Goal: Task Accomplishment & Management: Manage account settings

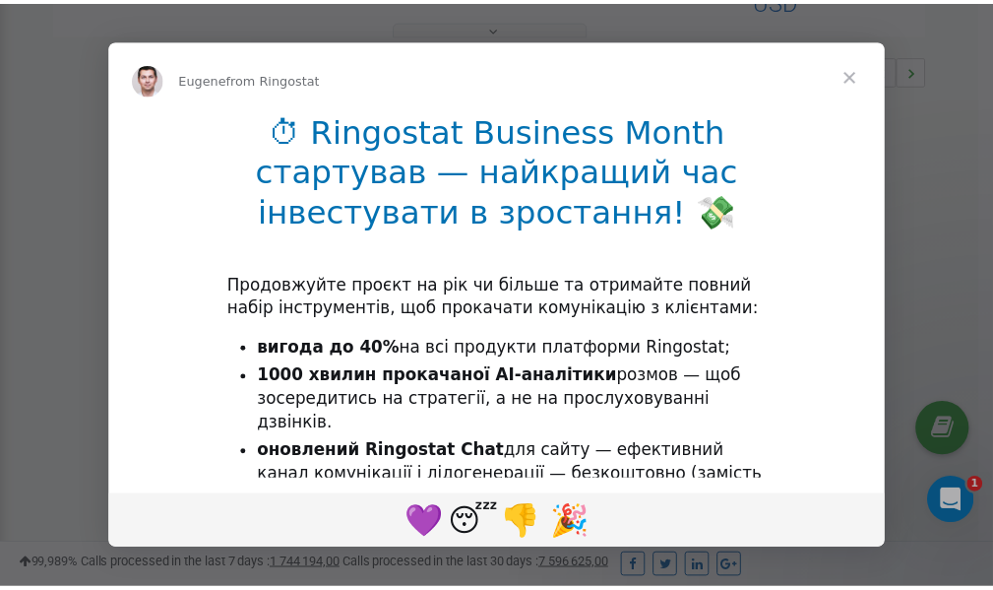
scroll to position [589, 0]
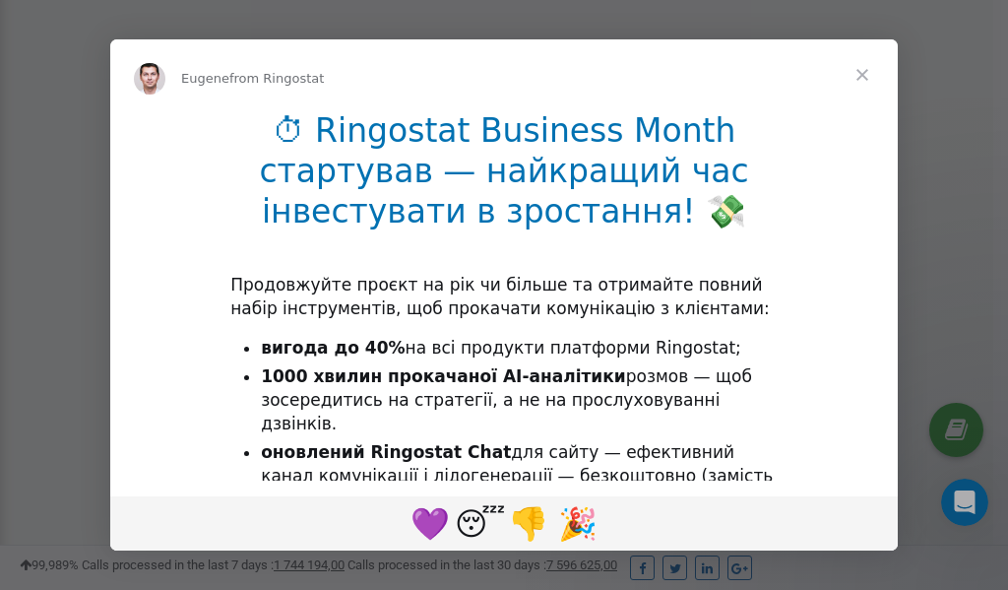
click at [868, 78] on span "Close" at bounding box center [862, 74] width 71 height 71
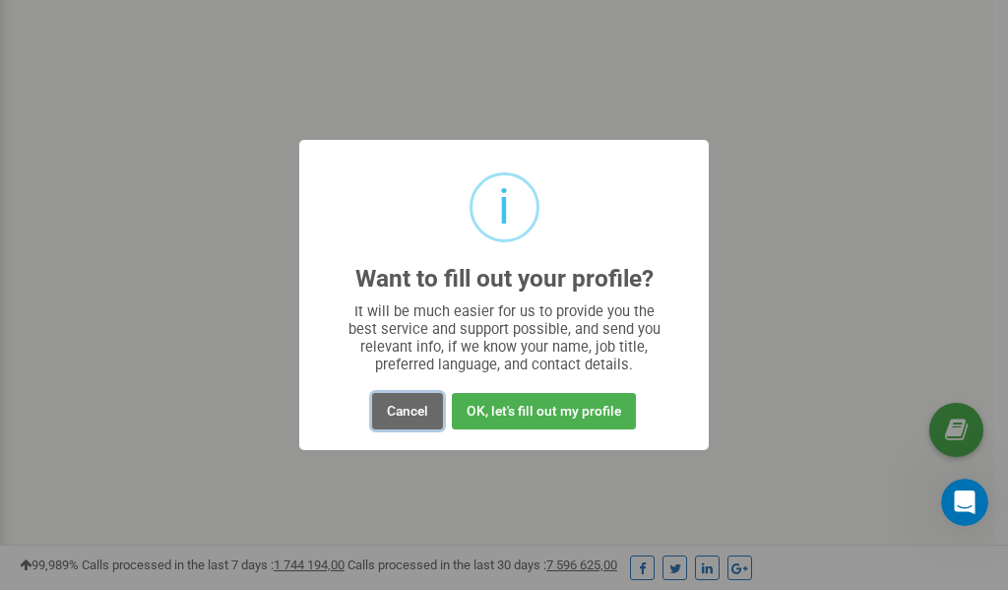
click at [406, 411] on button "Cancel" at bounding box center [407, 411] width 71 height 36
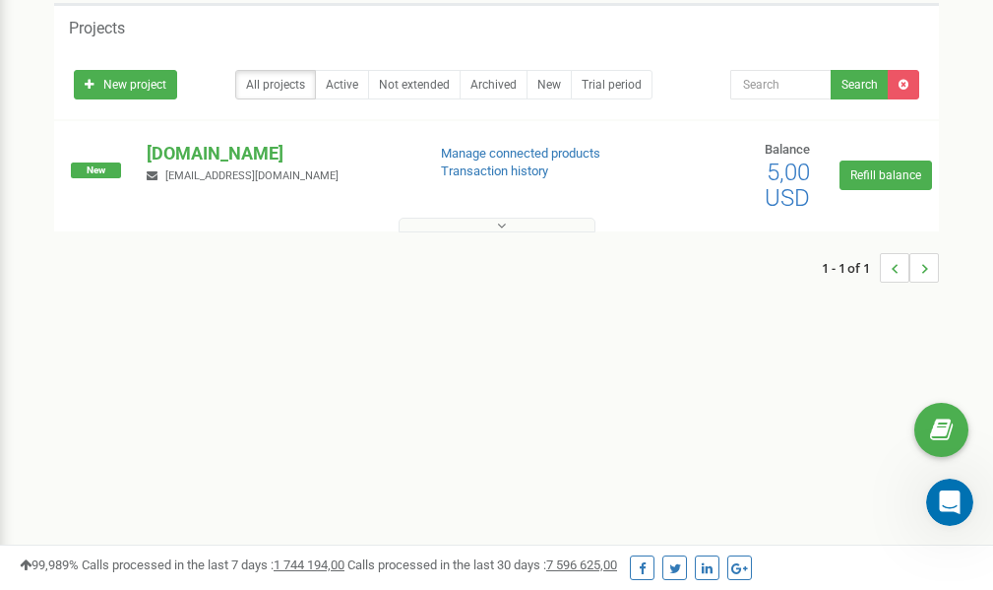
scroll to position [0, 0]
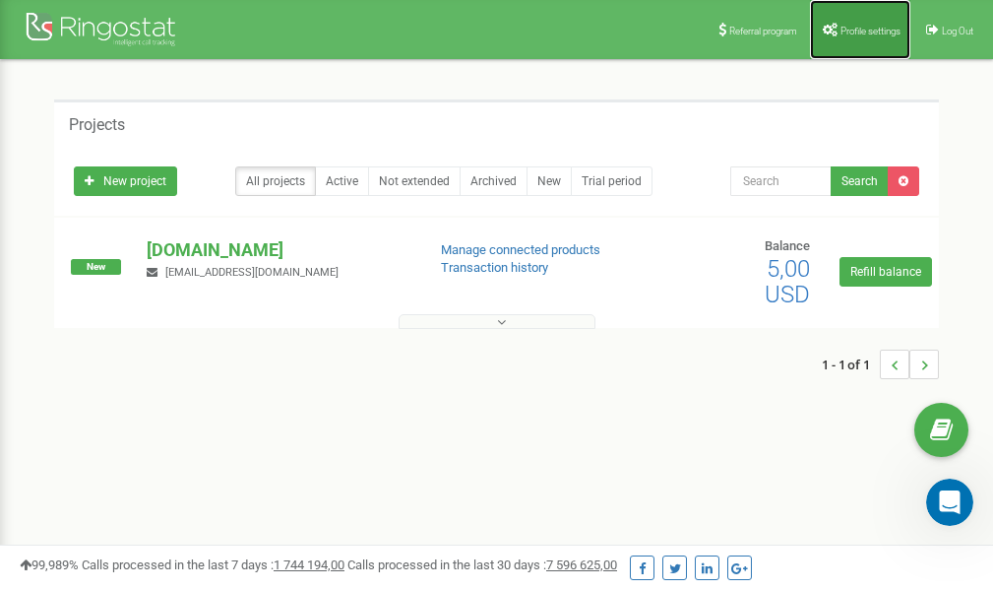
click at [871, 35] on link "Profile settings" at bounding box center [860, 29] width 100 height 59
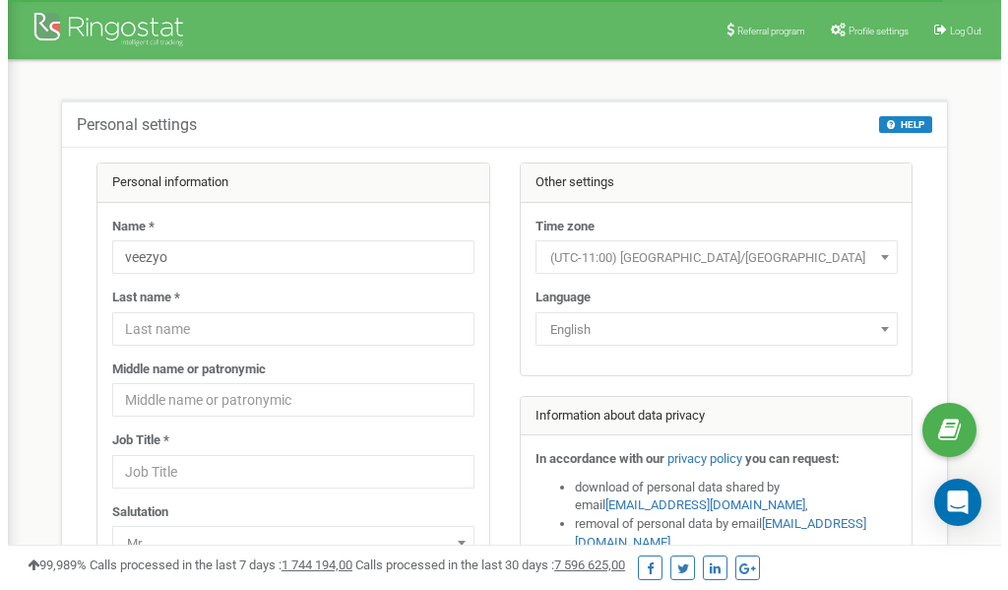
scroll to position [98, 0]
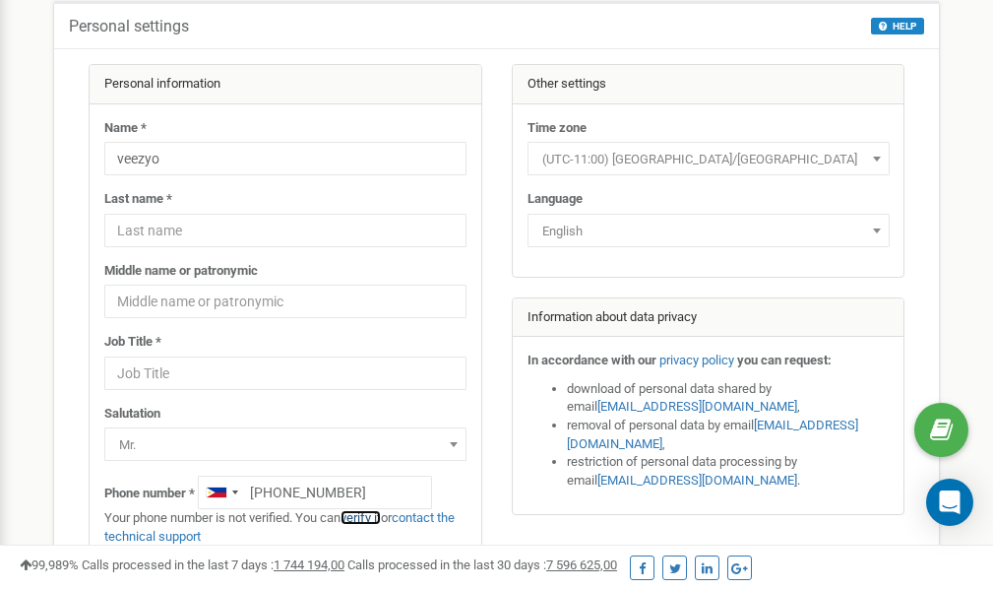
click at [360, 519] on link "verify it" at bounding box center [361, 517] width 40 height 15
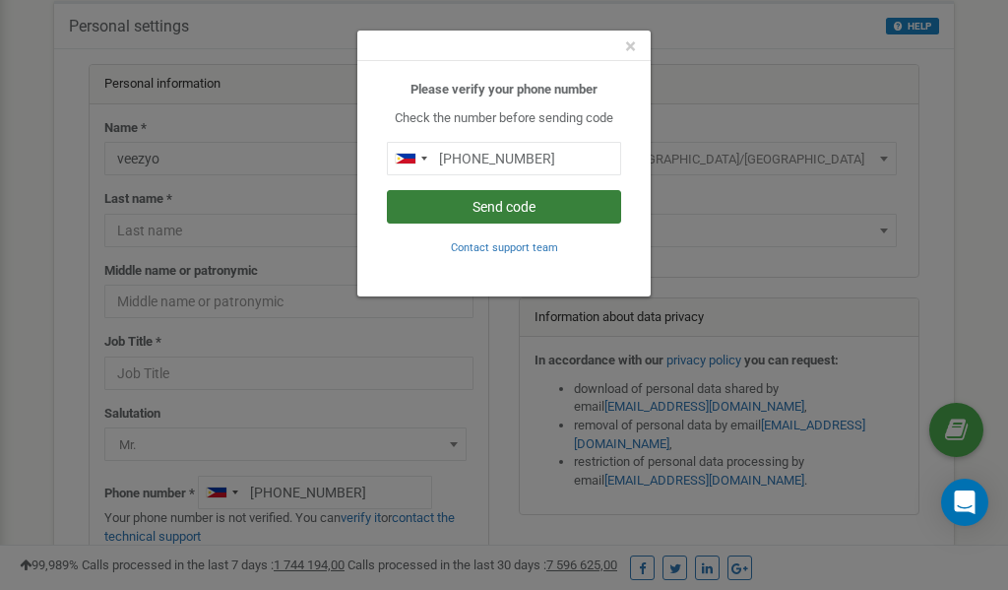
click at [506, 212] on button "Send code" at bounding box center [504, 206] width 234 height 33
